Goal: Task Accomplishment & Management: Manage account settings

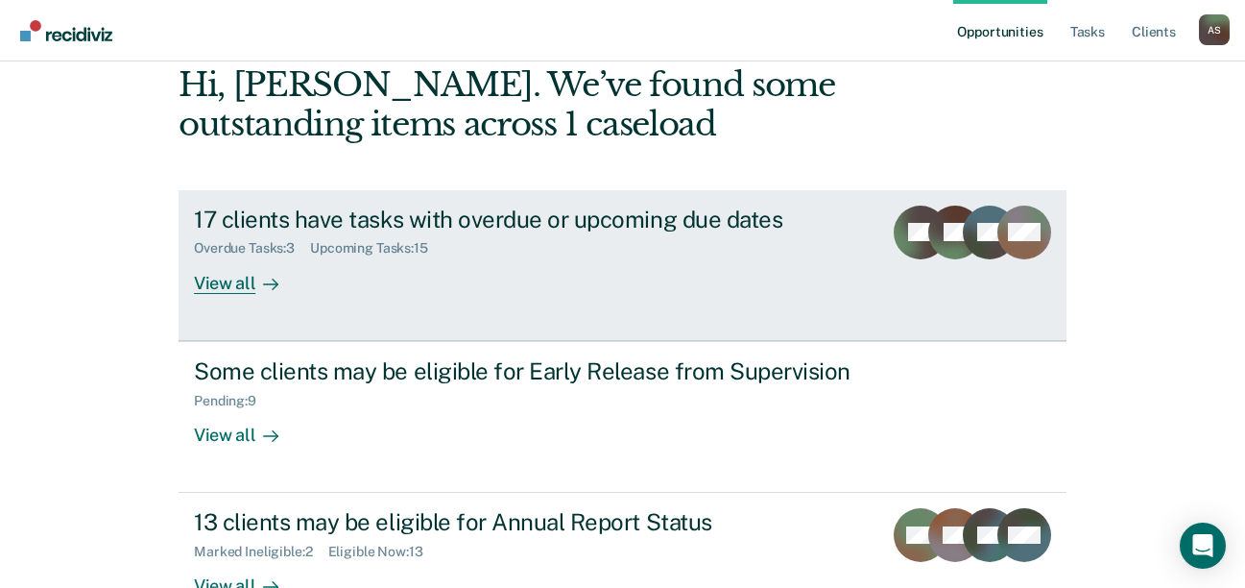
scroll to position [192, 0]
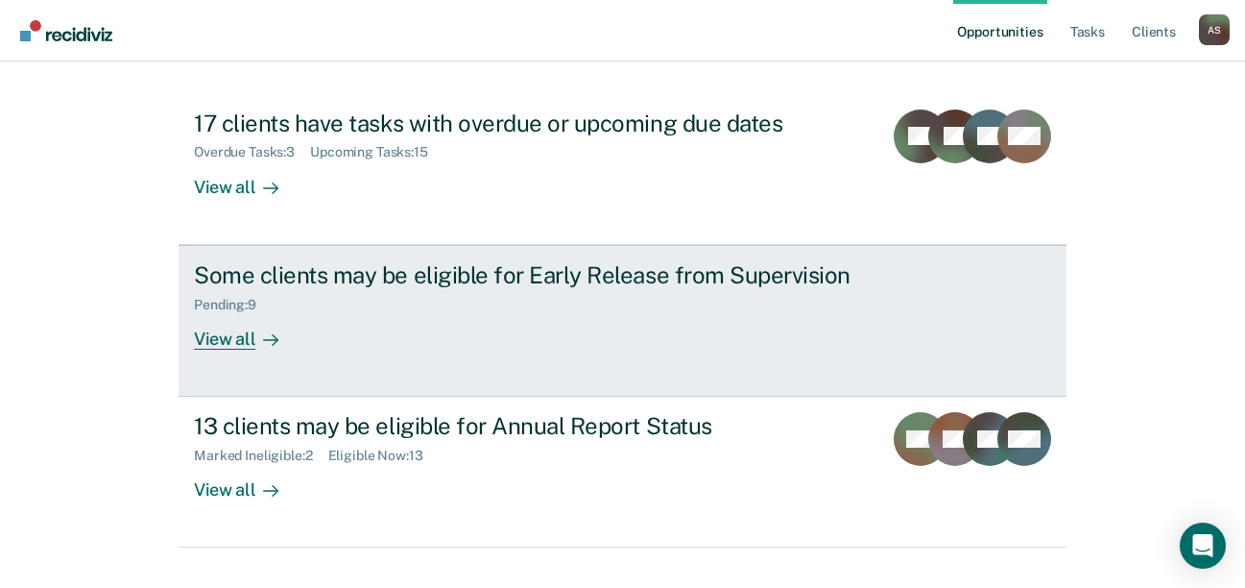
click at [243, 339] on div "View all" at bounding box center [248, 330] width 108 height 37
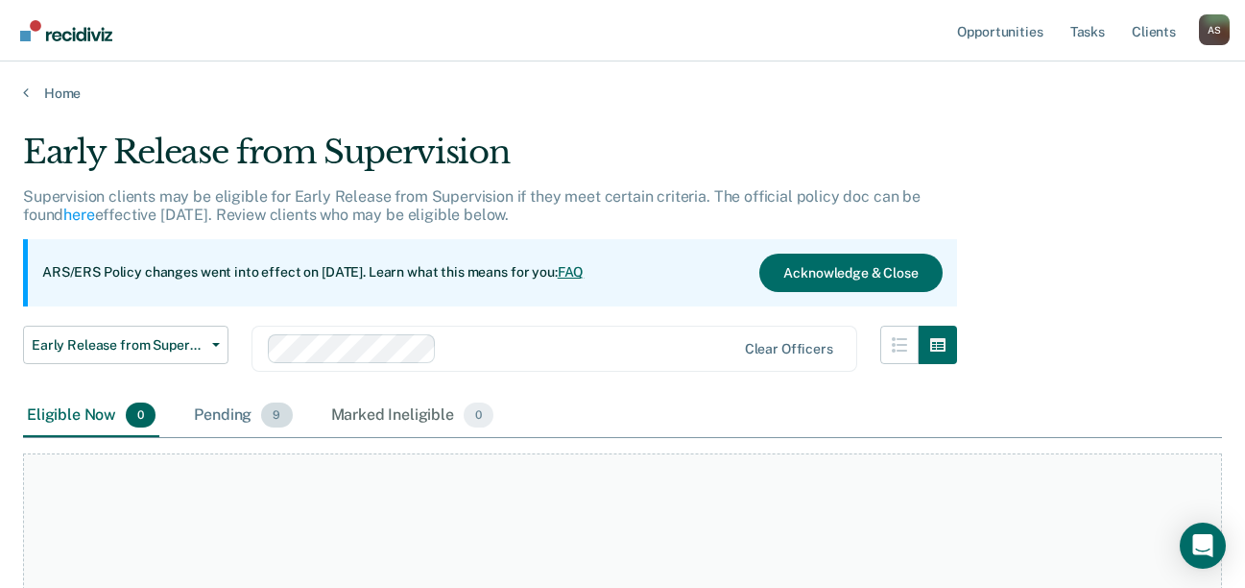
click at [220, 413] on div "Pending 9" at bounding box center [243, 416] width 106 height 42
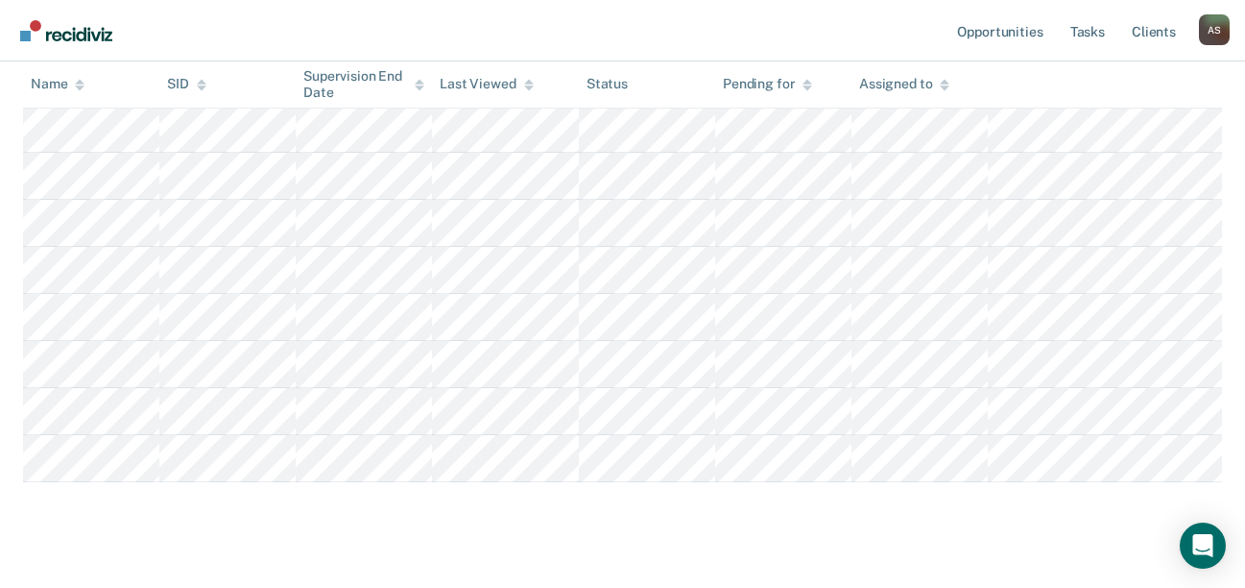
scroll to position [164, 0]
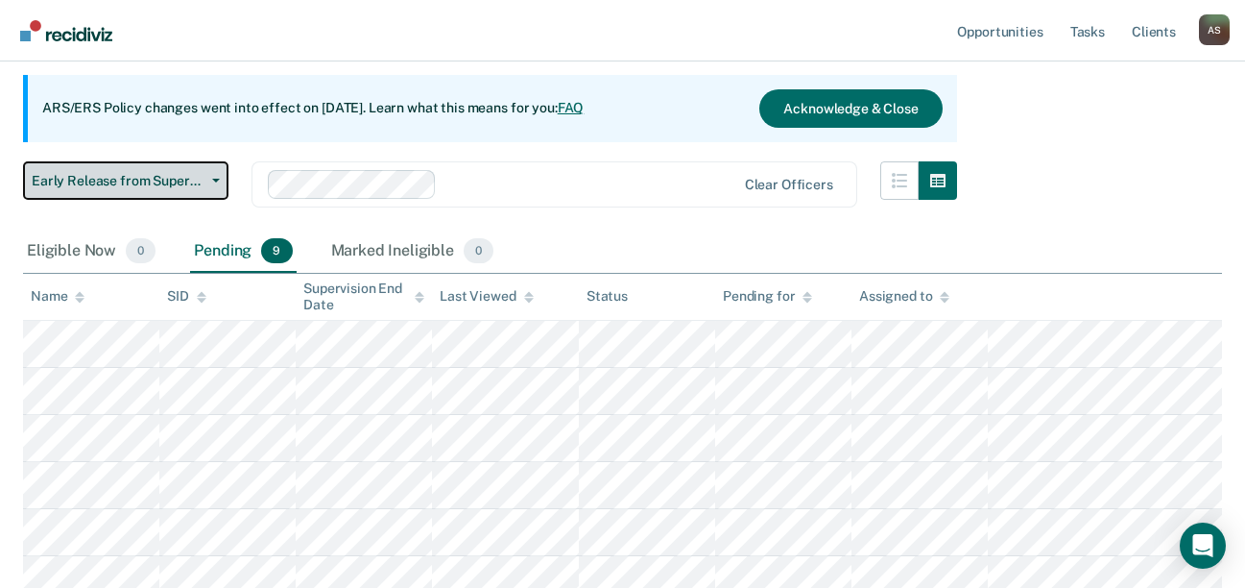
click at [222, 187] on button "Early Release from Supervision" at bounding box center [125, 180] width 205 height 38
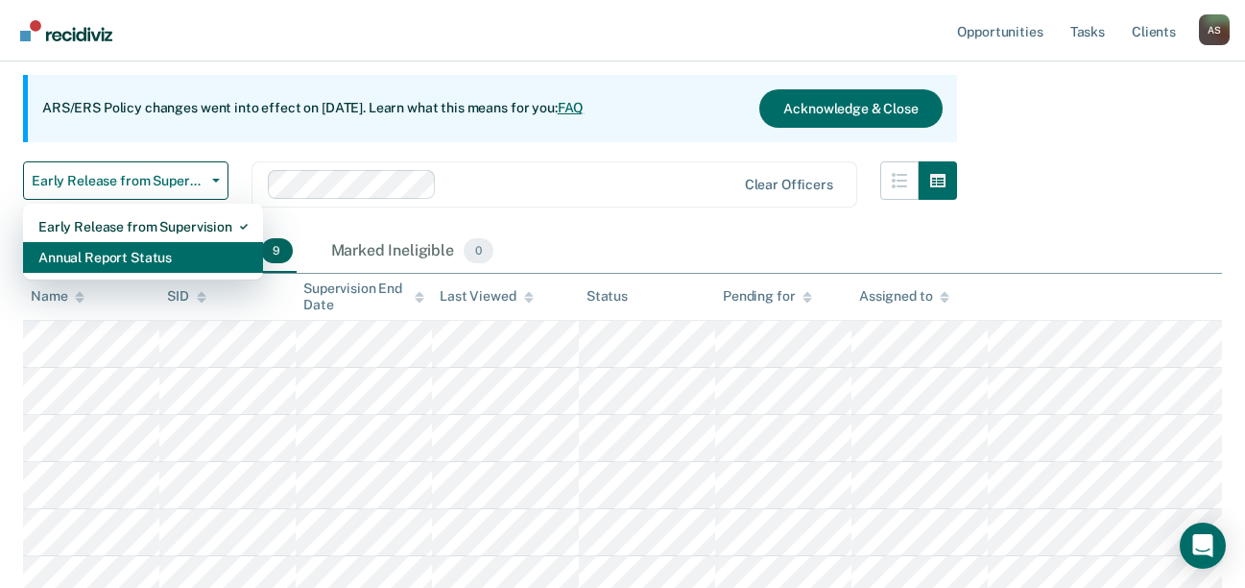
click at [164, 247] on div "Annual Report Status" at bounding box center [142, 257] width 209 height 31
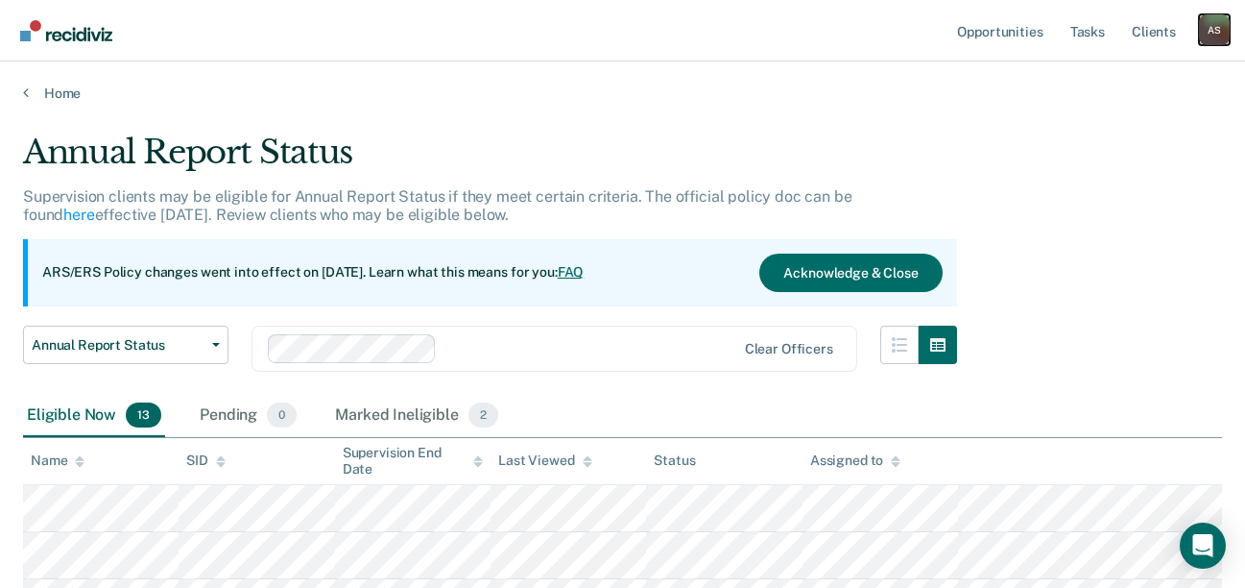
click at [1206, 31] on div "A S" at bounding box center [1214, 29] width 31 height 31
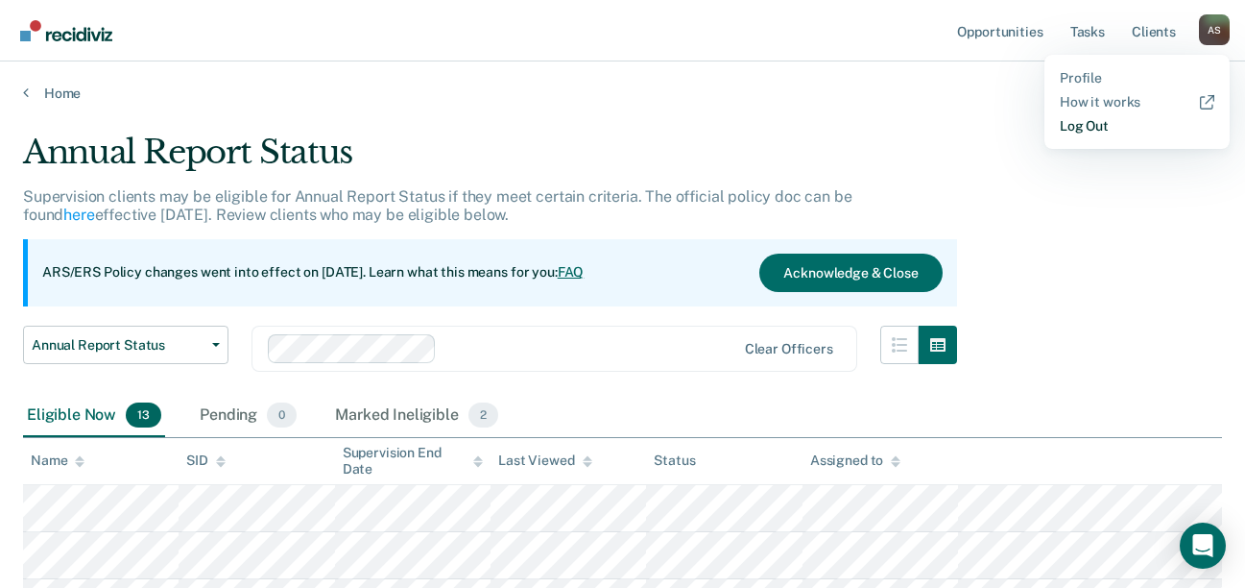
click at [1070, 125] on link "Log Out" at bounding box center [1137, 126] width 155 height 16
